Goal: Task Accomplishment & Management: Use online tool/utility

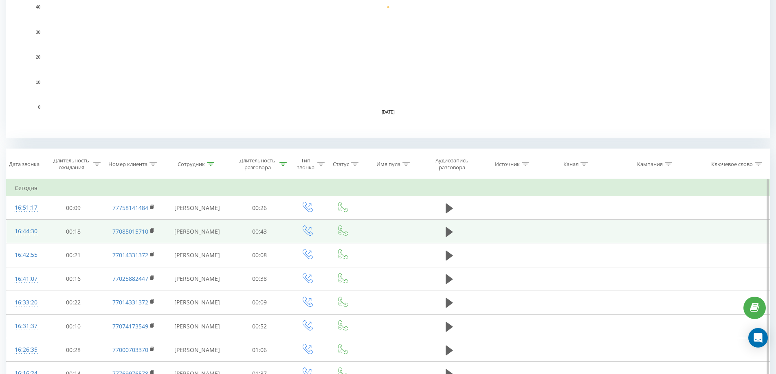
scroll to position [204, 0]
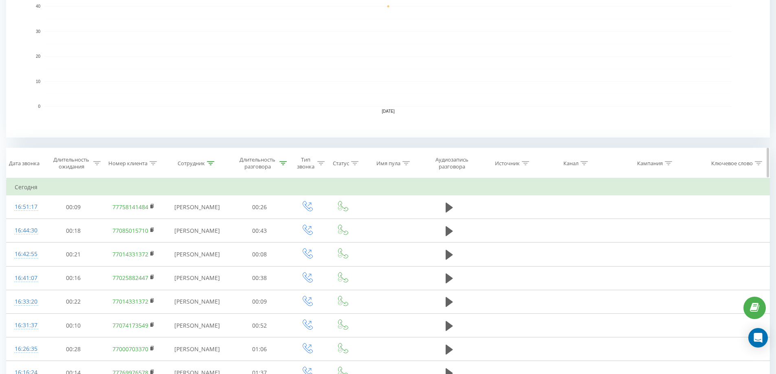
click at [206, 163] on div "Сотрудник" at bounding box center [196, 163] width 37 height 7
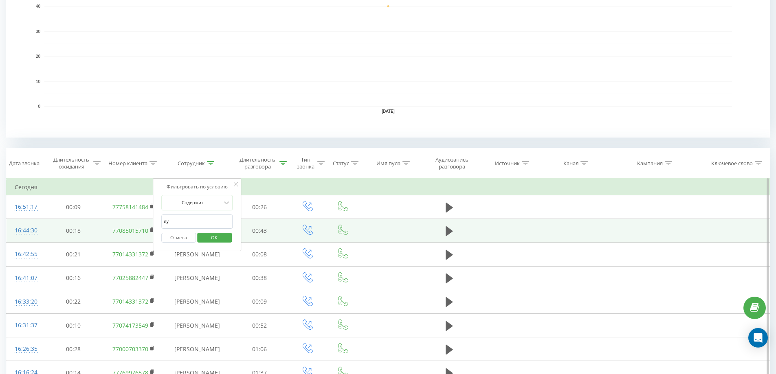
drag, startPoint x: 183, startPoint y: 214, endPoint x: 140, endPoint y: 227, distance: 45.5
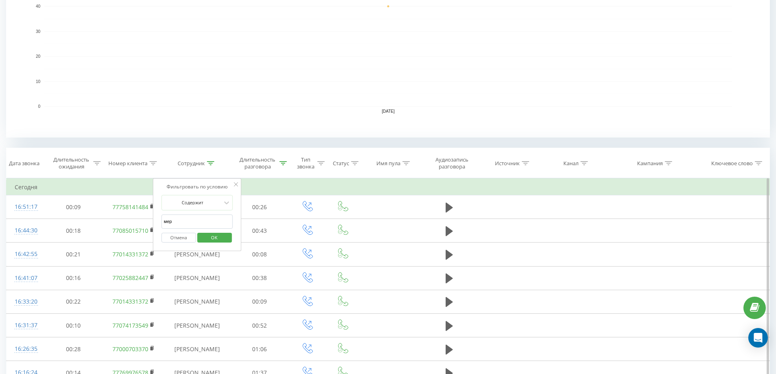
click at [223, 237] on span "OK" at bounding box center [214, 237] width 23 height 13
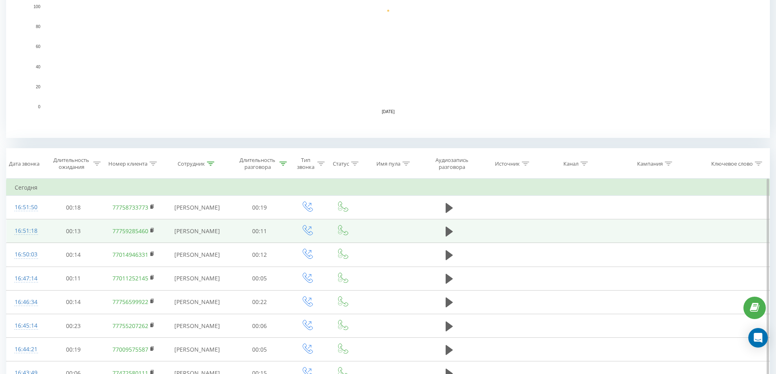
scroll to position [204, 0]
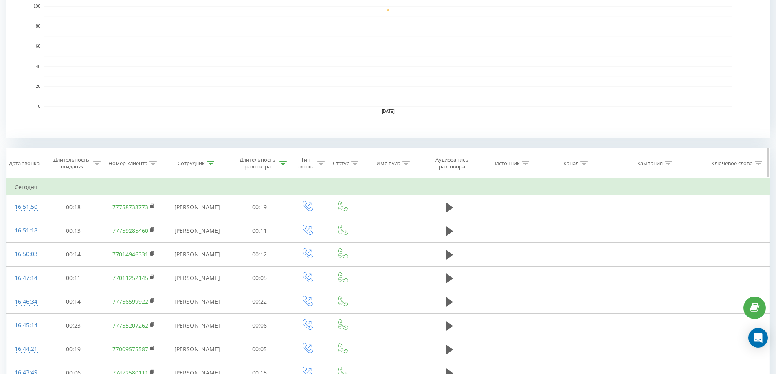
click at [206, 165] on div "Сотрудник" at bounding box center [196, 163] width 37 height 7
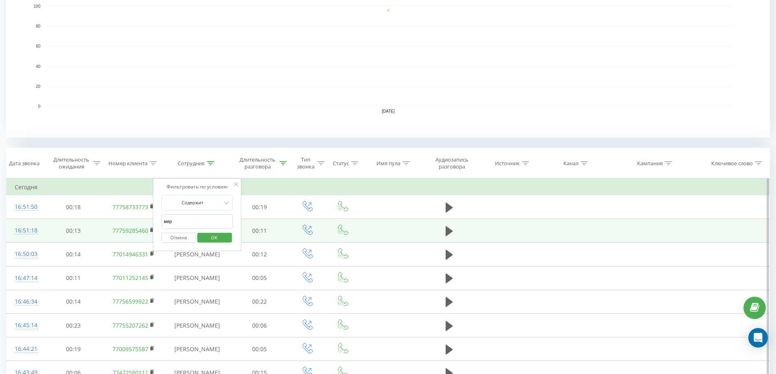
drag, startPoint x: 174, startPoint y: 220, endPoint x: 150, endPoint y: 221, distance: 23.6
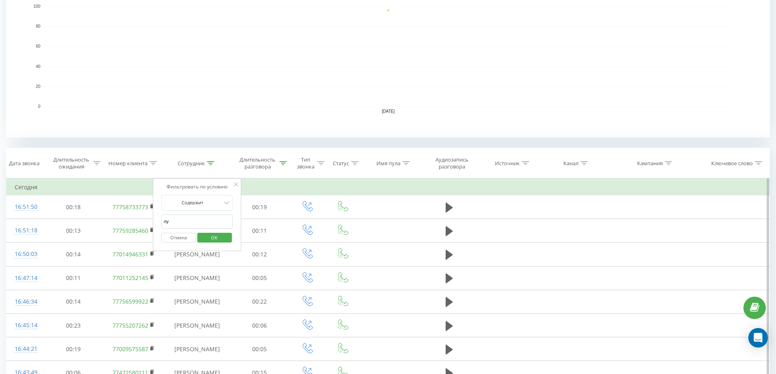
type input "лу"
click at [206, 236] on span "OK" at bounding box center [214, 237] width 23 height 13
